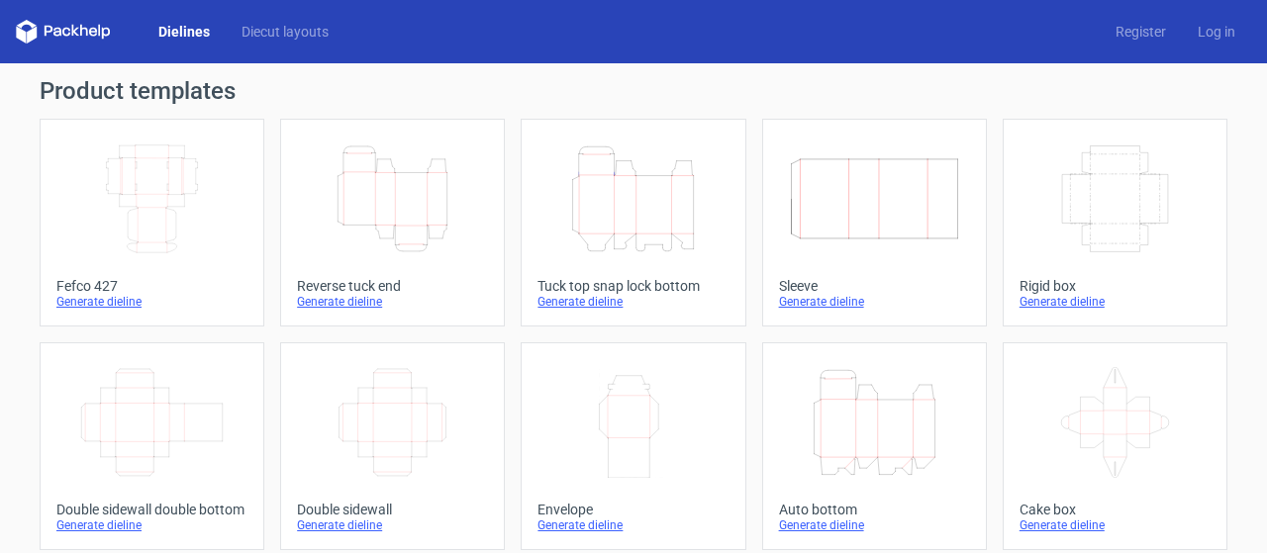
click at [614, 171] on icon "Height Depth Width" at bounding box center [632, 199] width 175 height 111
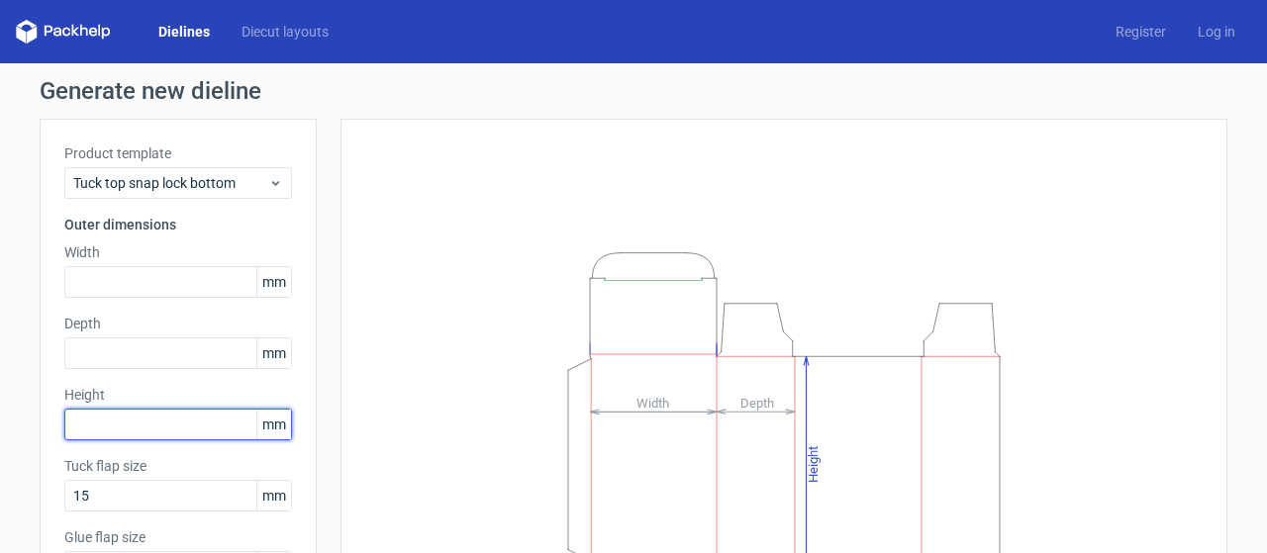
click at [172, 434] on input "text" at bounding box center [178, 425] width 228 height 32
type input "60"
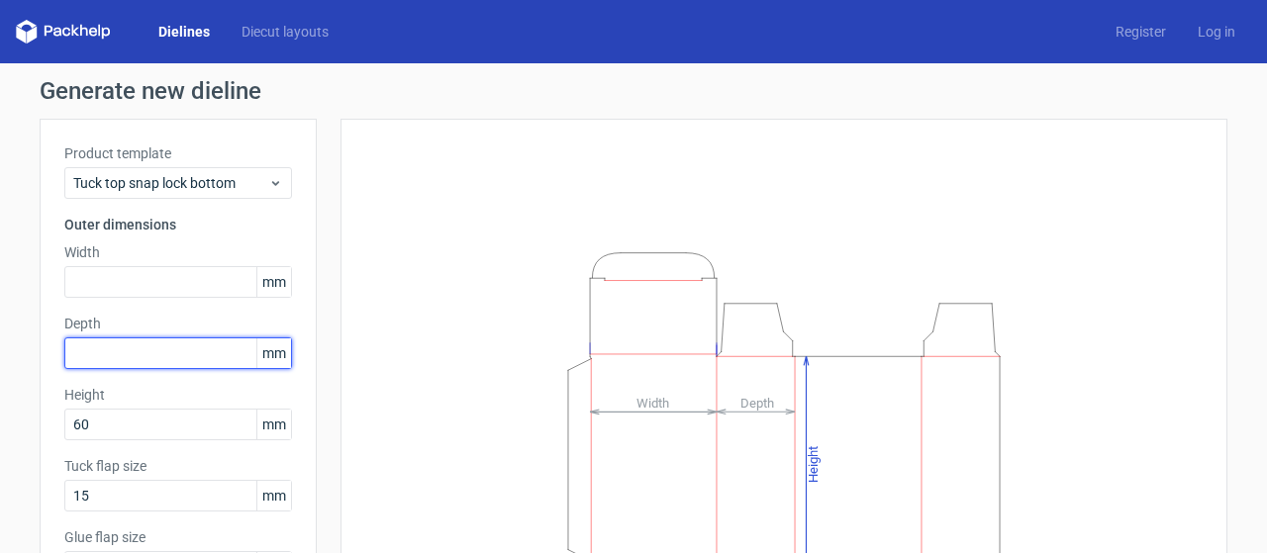
click at [126, 343] on input "text" at bounding box center [178, 354] width 228 height 32
type input "50"
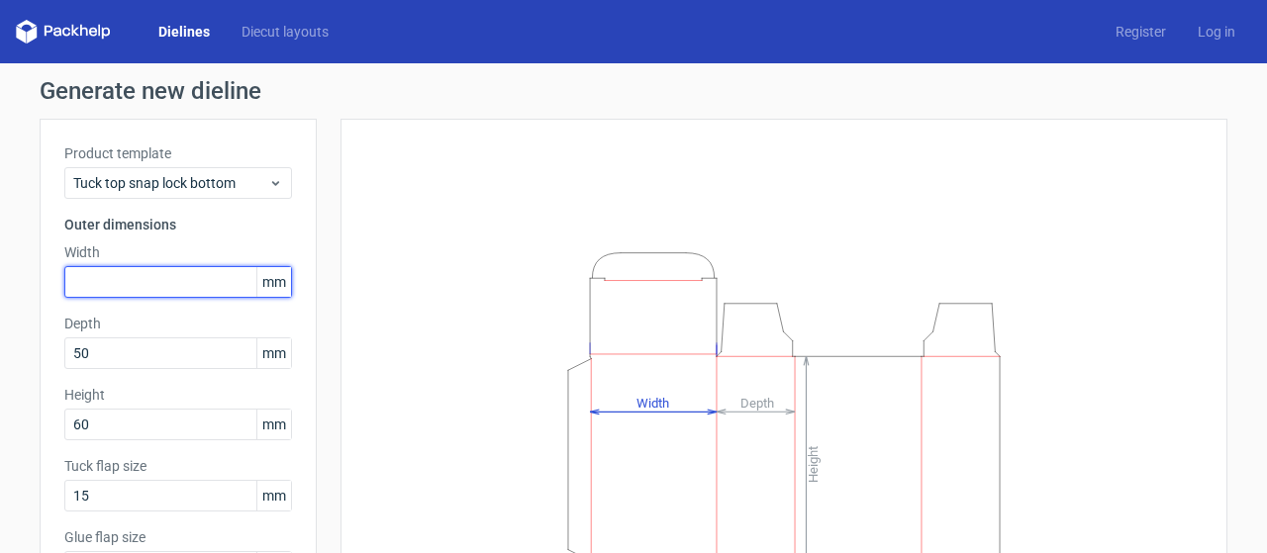
click at [108, 274] on input "text" at bounding box center [178, 282] width 228 height 32
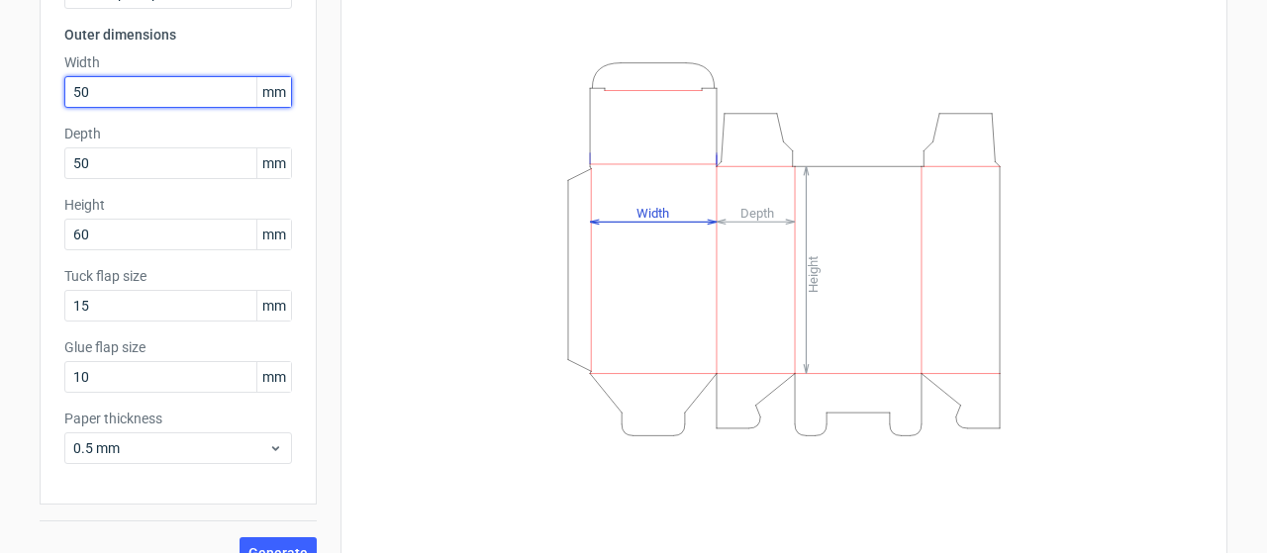
scroll to position [220, 0]
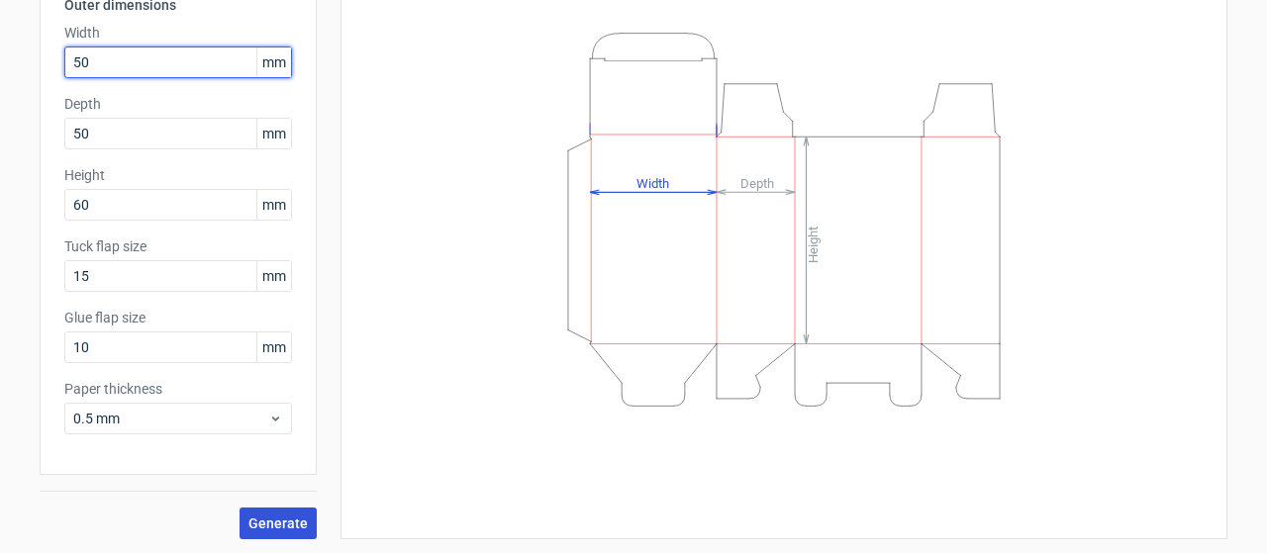
type input "50"
click at [291, 513] on button "Generate" at bounding box center [278, 524] width 77 height 32
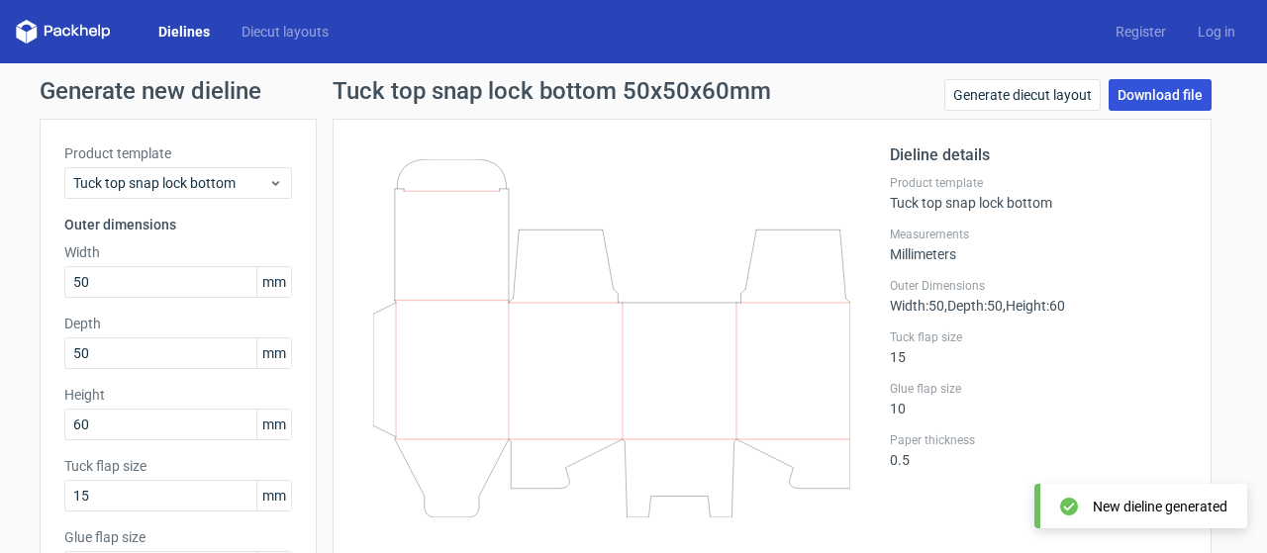
click at [891, 92] on link "Download file" at bounding box center [1160, 95] width 103 height 32
